Goal: Task Accomplishment & Management: Manage account settings

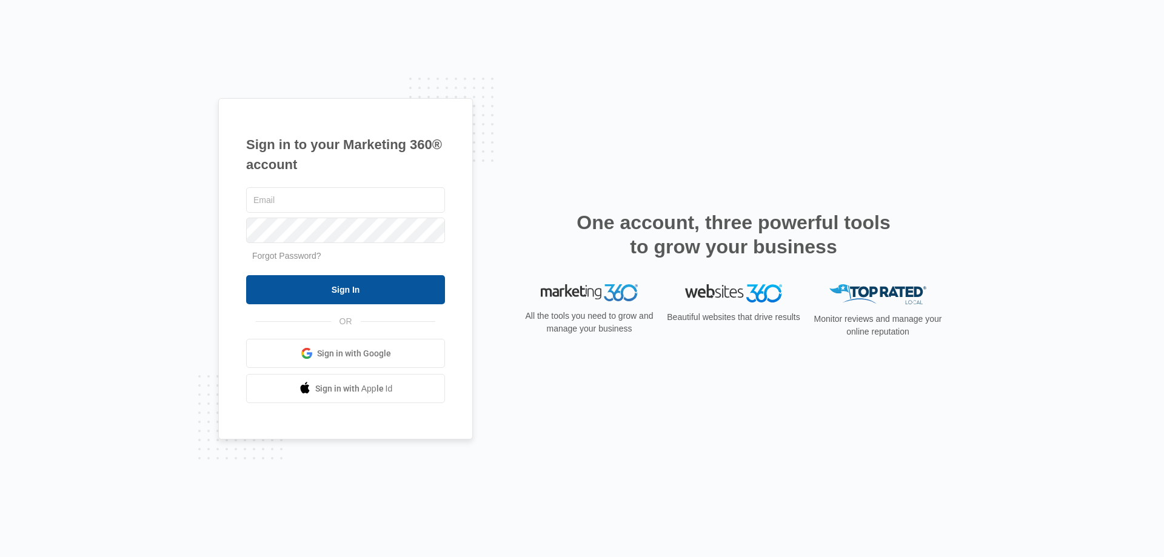
type input "[PERSON_NAME][EMAIL_ADDRESS][DOMAIN_NAME]"
click at [361, 290] on input "Sign In" at bounding box center [345, 289] width 199 height 29
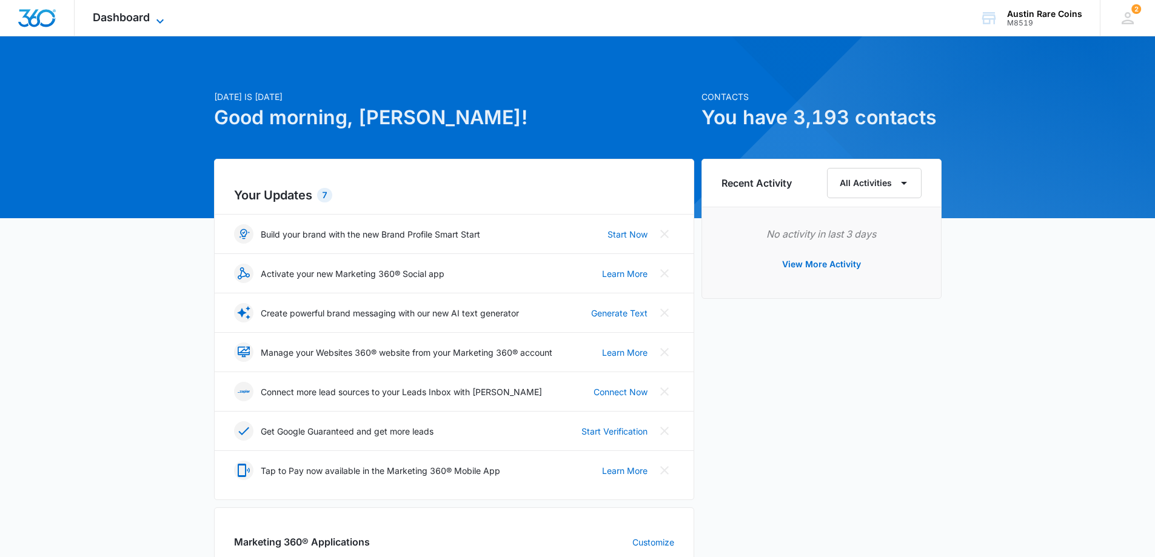
click at [125, 20] on span "Dashboard" at bounding box center [121, 17] width 57 height 13
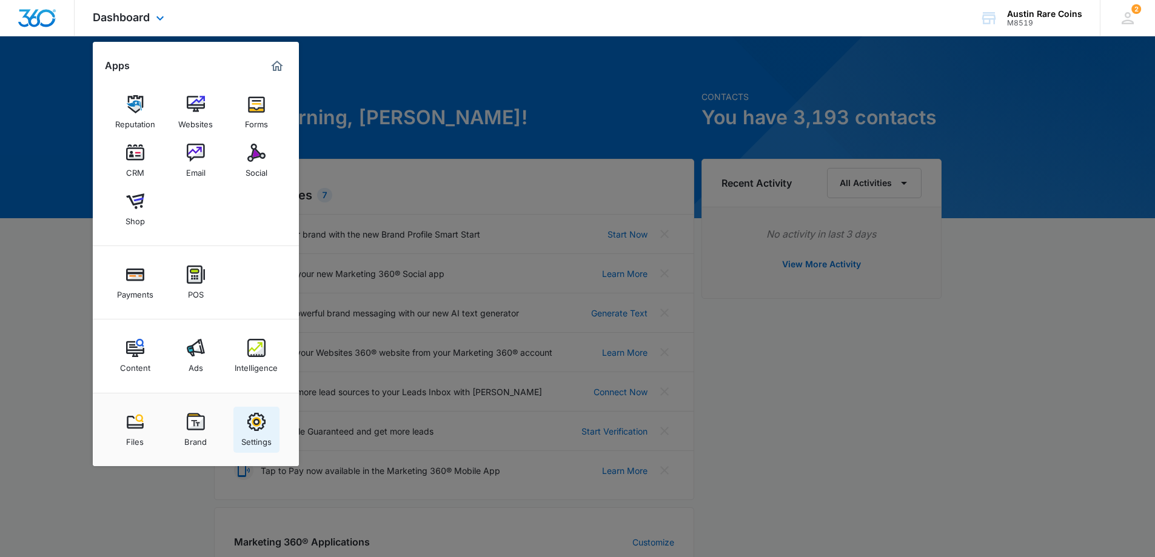
click at [258, 428] on img at bounding box center [256, 422] width 18 height 18
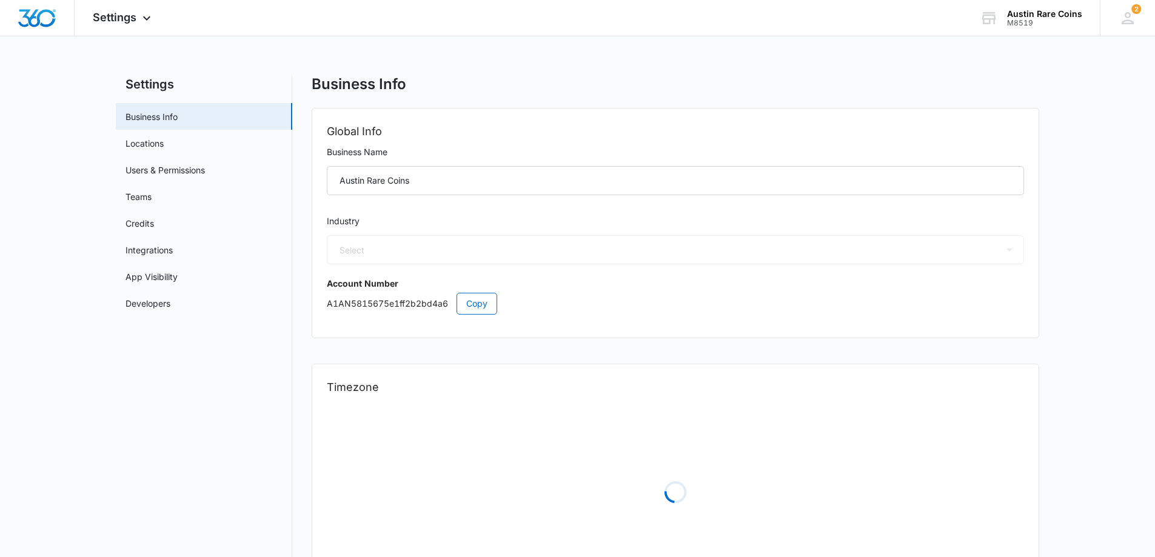
select select "33"
select select "US"
select select "America/[GEOGRAPHIC_DATA]"
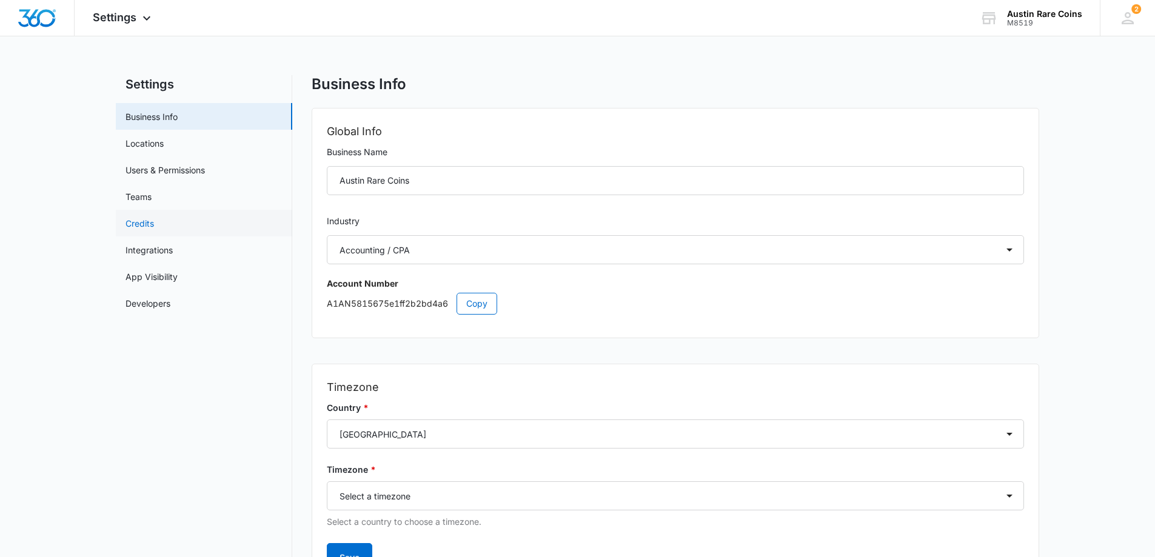
click at [147, 228] on link "Credits" at bounding box center [140, 223] width 29 height 13
